Goal: Task Accomplishment & Management: Manage account settings

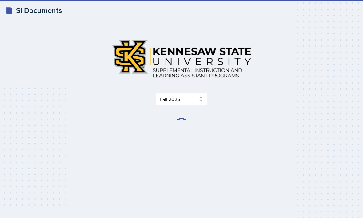
select select "2bed604d-1099-4043-b1bc-2365e8740244"
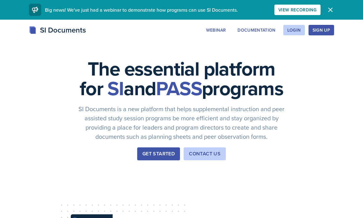
click at [297, 28] on div "Login" at bounding box center [294, 30] width 14 height 5
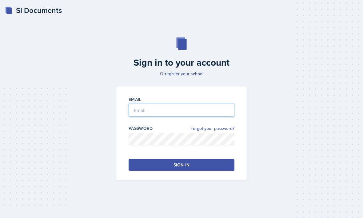
click at [212, 117] on input "email" at bounding box center [182, 110] width 106 height 13
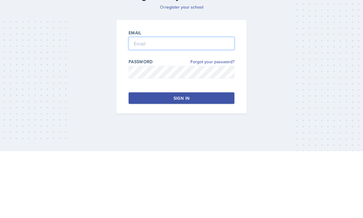
type input "[EMAIL_ADDRESS][DOMAIN_NAME]"
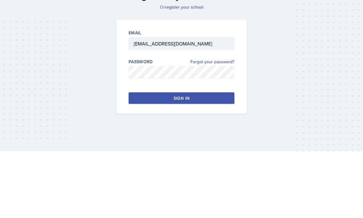
scroll to position [20, 0]
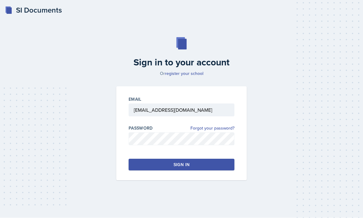
click at [146, 159] on button "Sign in" at bounding box center [182, 165] width 106 height 12
